Goal: Navigation & Orientation: Find specific page/section

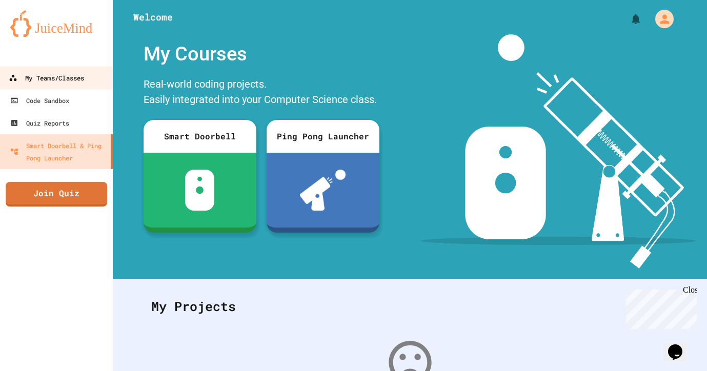
click at [77, 79] on div "My Teams/Classes" at bounding box center [46, 78] width 75 height 13
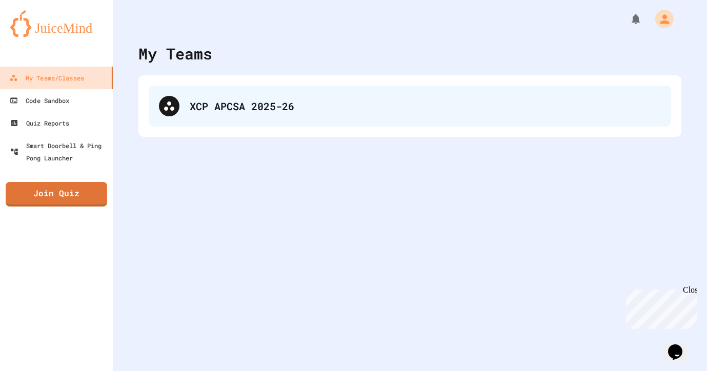
click at [223, 103] on div "XCP APCSA 2025-26" at bounding box center [425, 105] width 471 height 15
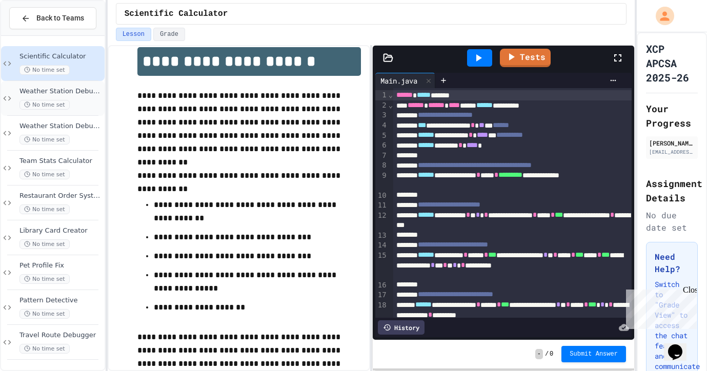
click at [79, 96] on div "Weather Station Debugger No time set" at bounding box center [60, 98] width 83 height 23
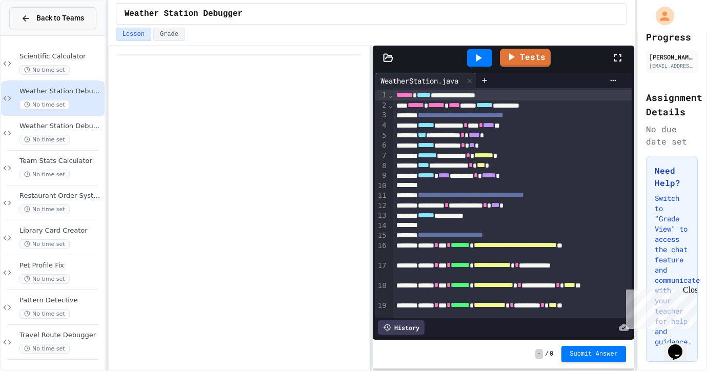
scroll to position [-1, 0]
click at [63, 14] on span "Back to Teams" at bounding box center [60, 18] width 48 height 11
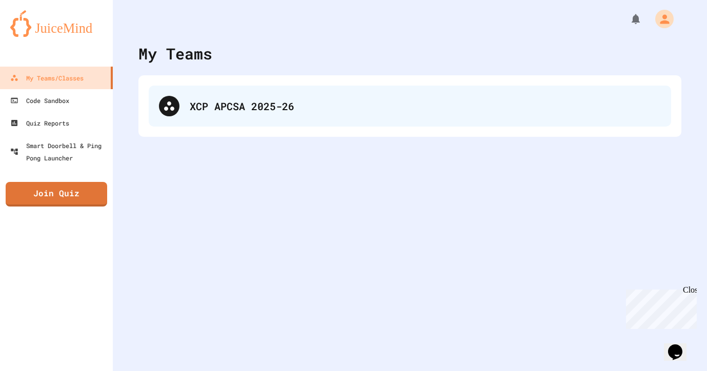
click at [233, 103] on div "XCP APCSA 2025-26" at bounding box center [425, 105] width 471 height 15
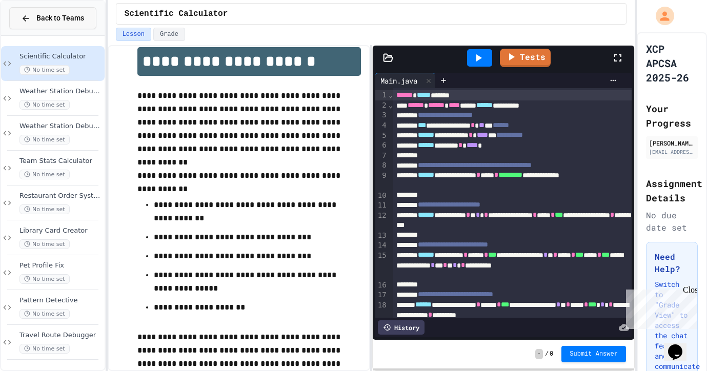
click at [37, 15] on span "Back to Teams" at bounding box center [60, 18] width 48 height 11
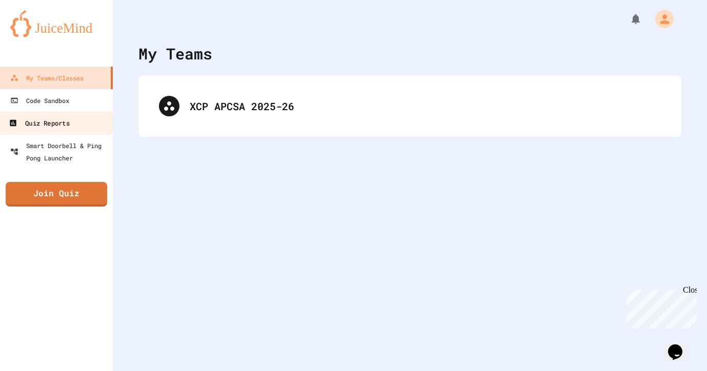
click at [75, 120] on link "Quiz Reports" at bounding box center [56, 122] width 116 height 23
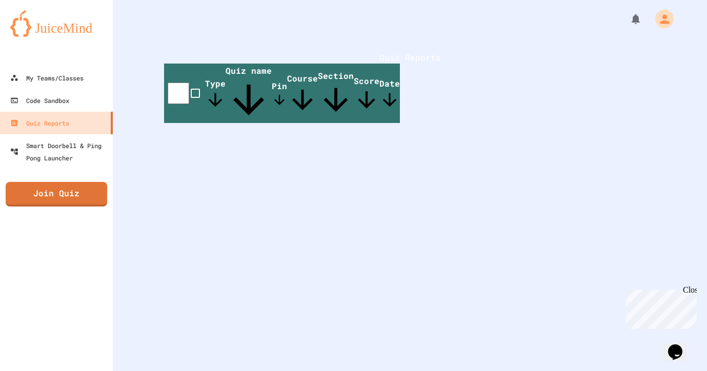
click at [272, 95] on span "Quiz name" at bounding box center [249, 94] width 46 height 58
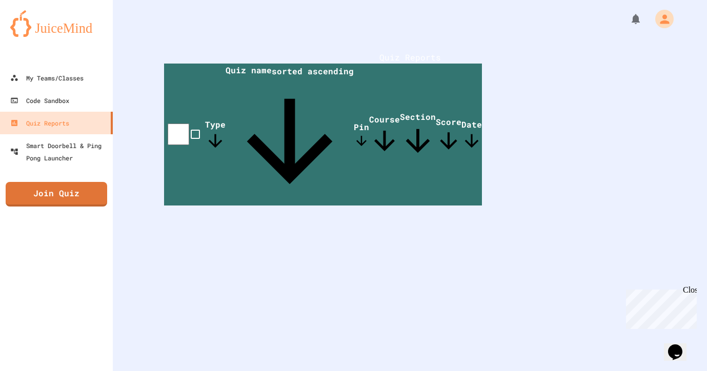
click at [216, 119] on span "Type" at bounding box center [215, 135] width 21 height 32
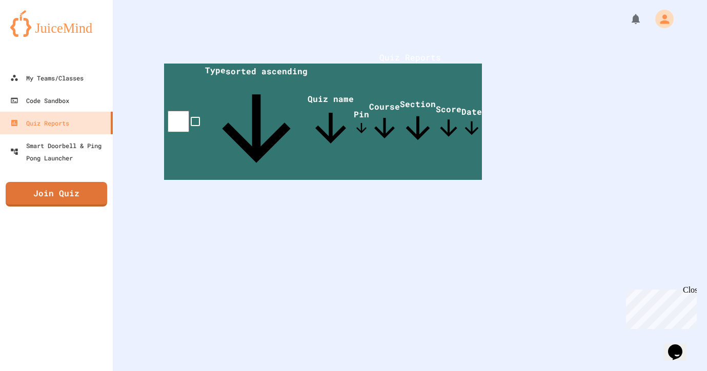
click at [308, 104] on span "Quiz name" at bounding box center [331, 122] width 46 height 58
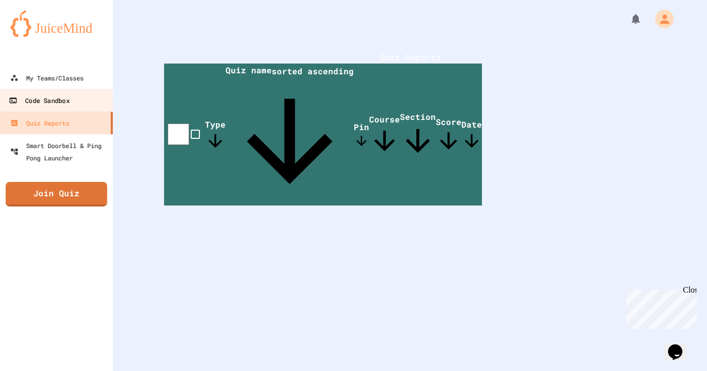
click at [69, 105] on div "Code Sandbox" at bounding box center [39, 100] width 60 height 13
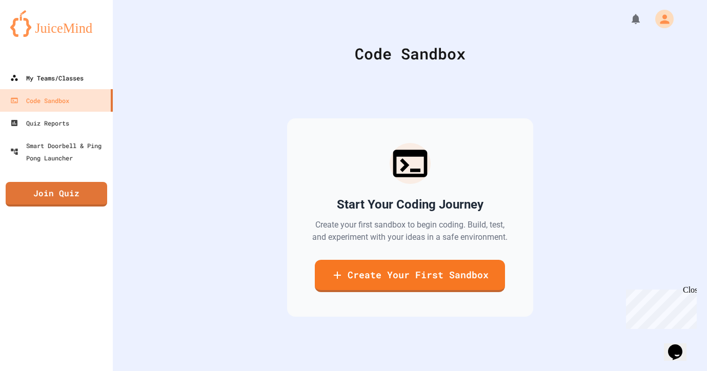
click at [75, 76] on div "My Teams/Classes" at bounding box center [46, 78] width 73 height 12
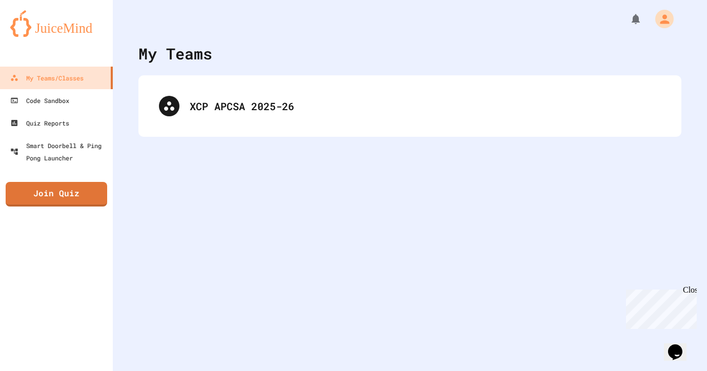
click at [172, 80] on div "XCP APCSA 2025-26" at bounding box center [409, 106] width 543 height 62
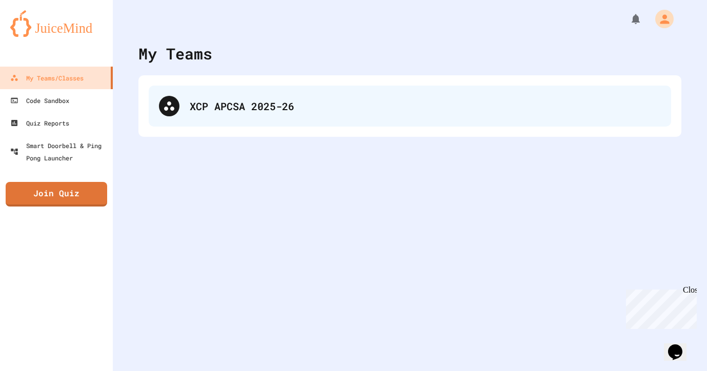
click at [179, 108] on div "XCP APCSA 2025-26" at bounding box center [410, 106] width 522 height 41
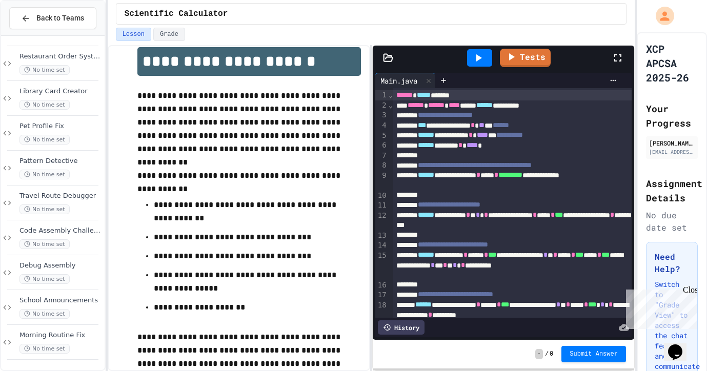
scroll to position [139, 0]
click at [177, 34] on button "Grade" at bounding box center [169, 34] width 32 height 13
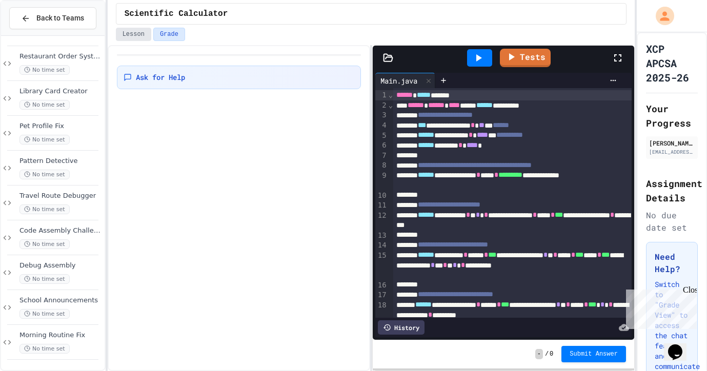
click at [124, 30] on button "Lesson" at bounding box center [133, 34] width 35 height 13
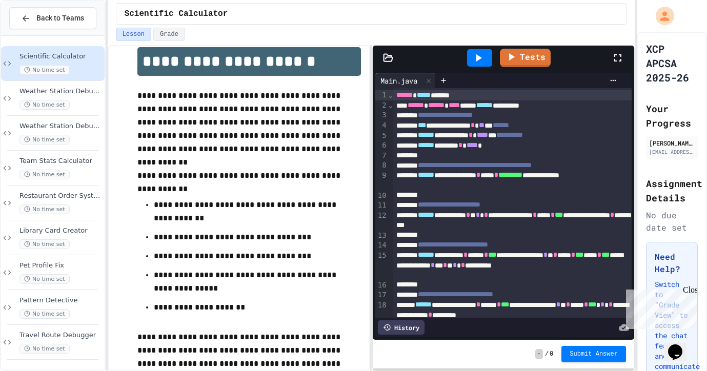
scroll to position [-1, 0]
click at [74, 106] on div at bounding box center [53, 266] width 104 height 453
click at [65, 9] on button "Back to Teams" at bounding box center [52, 18] width 87 height 22
